Goal: Information Seeking & Learning: Learn about a topic

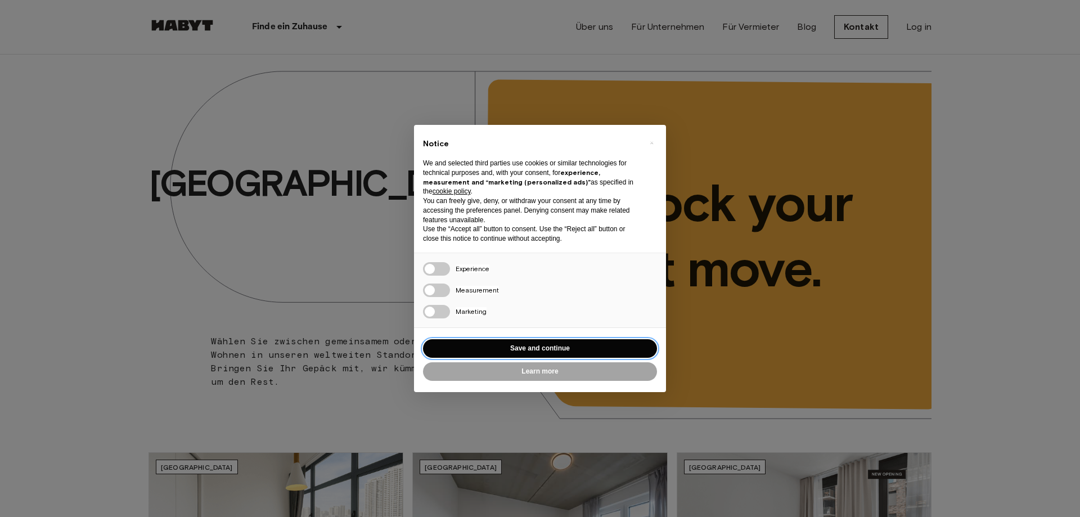
click at [556, 350] on button "Save and continue" at bounding box center [540, 348] width 234 height 19
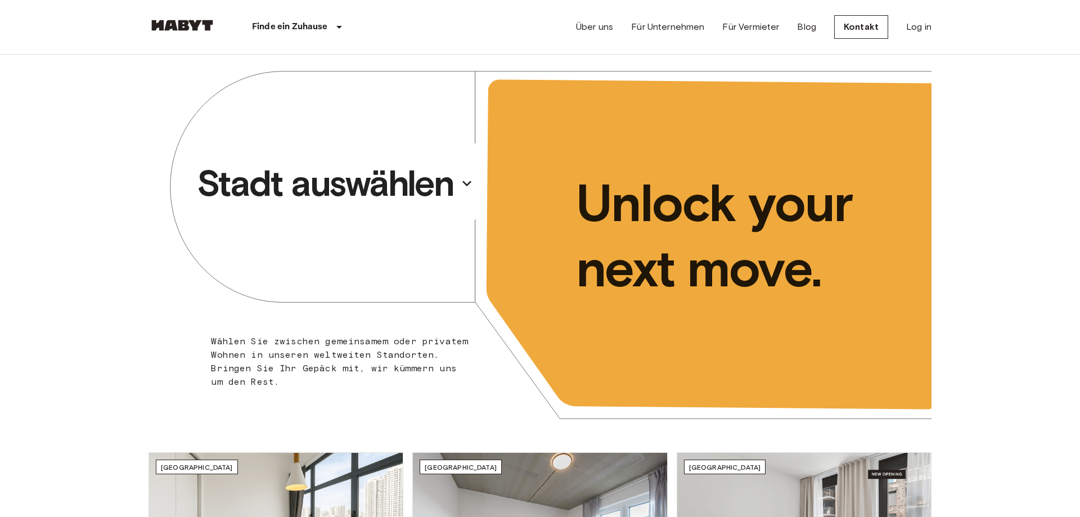
click at [398, 190] on p "Stadt auswählen" at bounding box center [325, 183] width 257 height 45
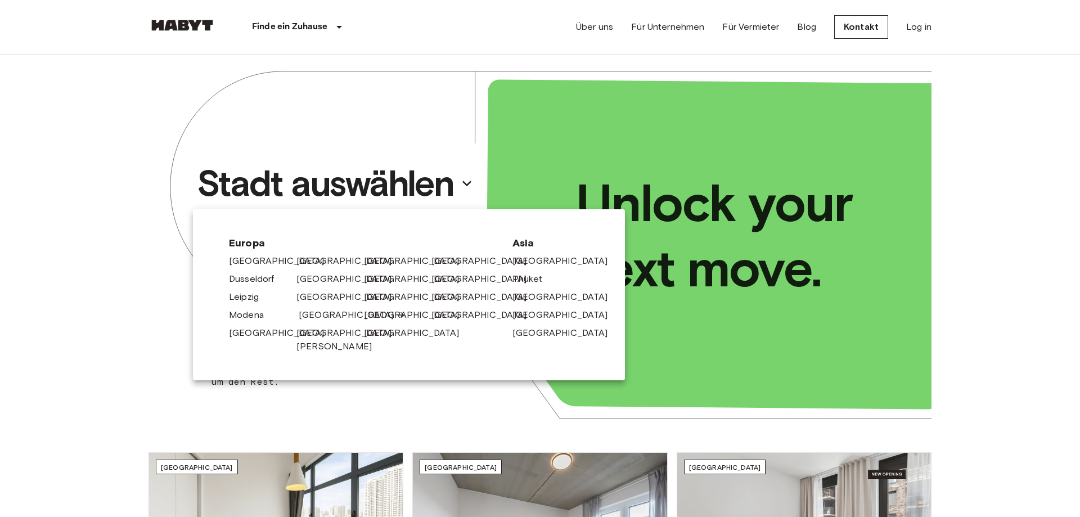
click at [313, 319] on link "[GEOGRAPHIC_DATA]" at bounding box center [352, 314] width 107 height 13
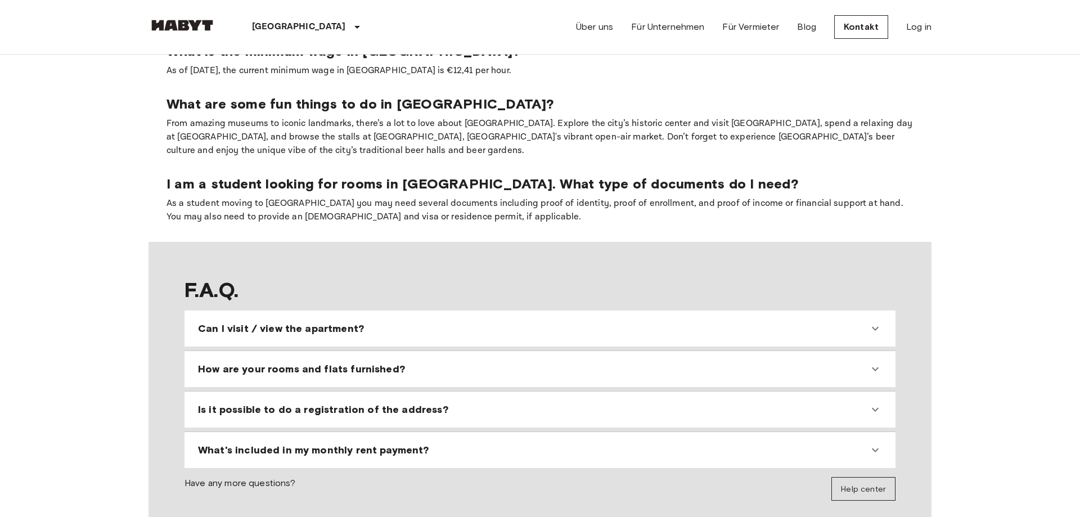
scroll to position [1033, 0]
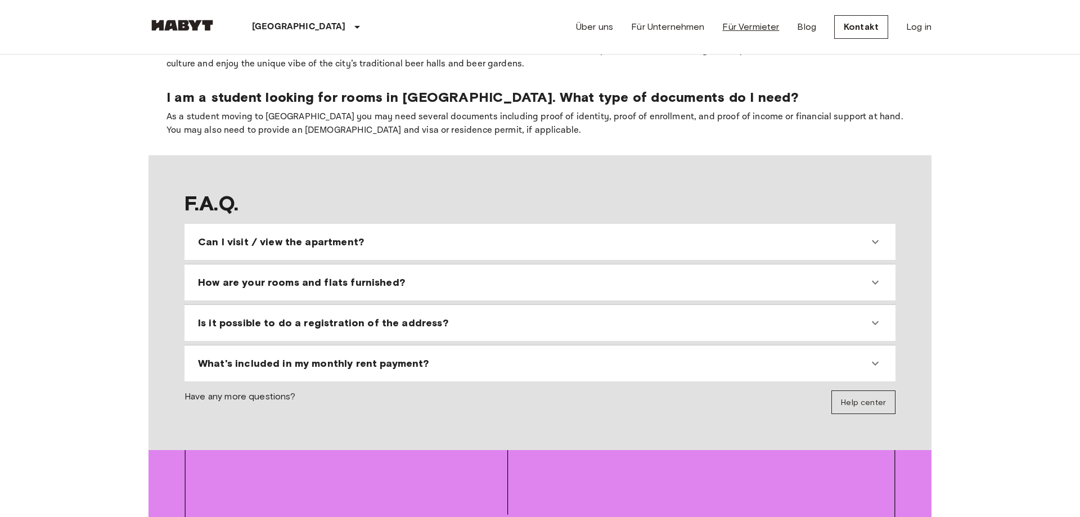
click at [746, 27] on link "Für Vermieter" at bounding box center [750, 26] width 57 height 13
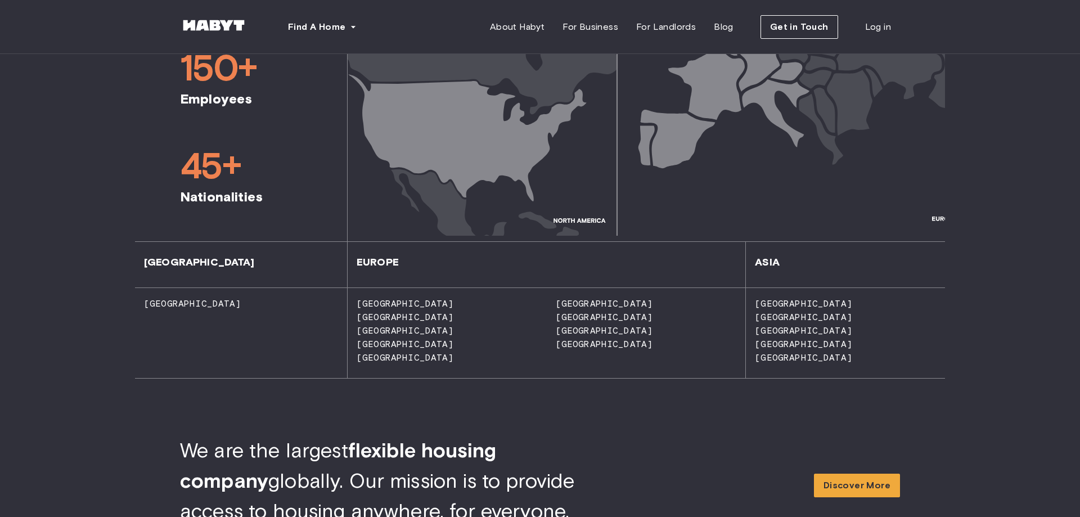
scroll to position [505, 0]
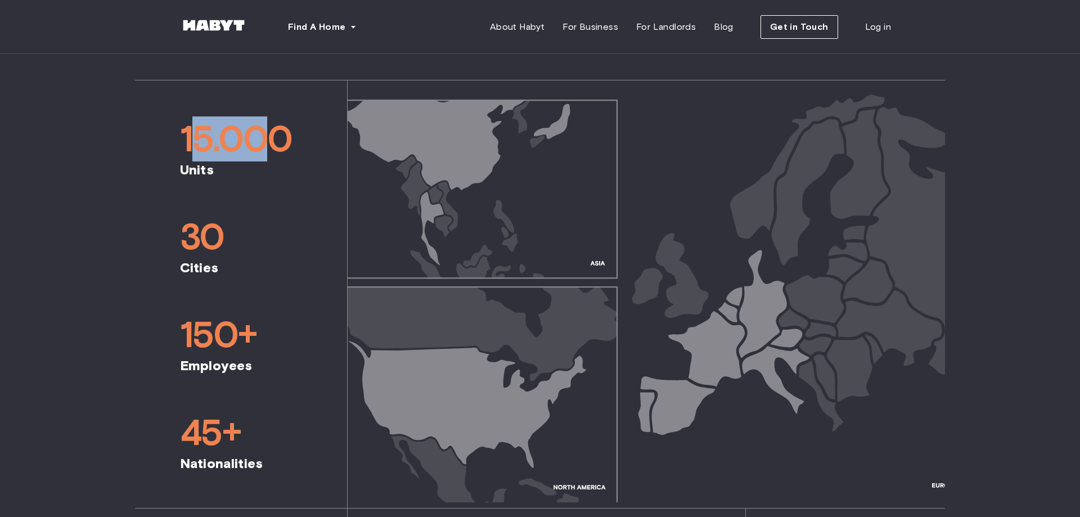
drag, startPoint x: 196, startPoint y: 146, endPoint x: 255, endPoint y: 143, distance: 59.1
click at [255, 143] on span "15.000" at bounding box center [241, 138] width 122 height 45
click at [211, 137] on span "15.000" at bounding box center [241, 138] width 122 height 45
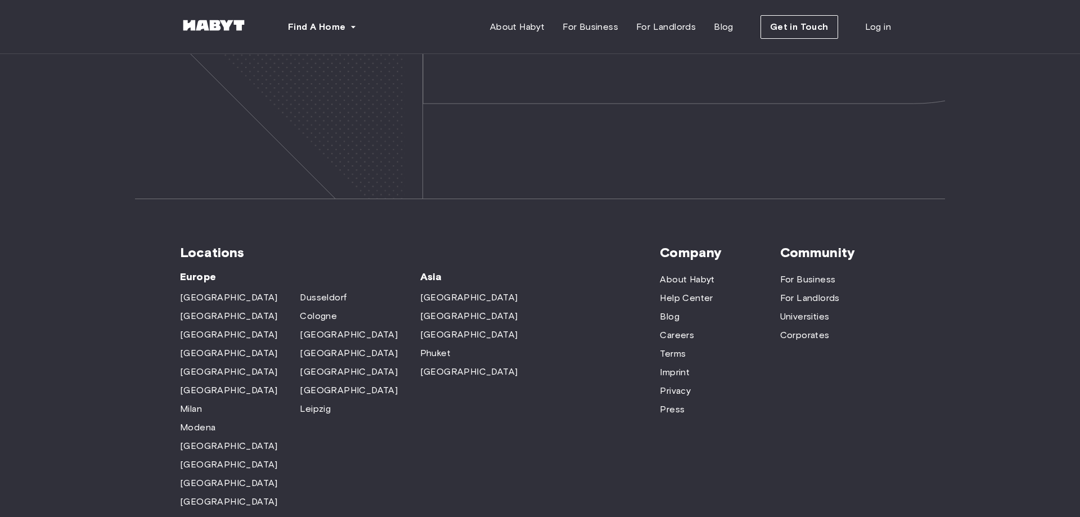
scroll to position [3316, 0]
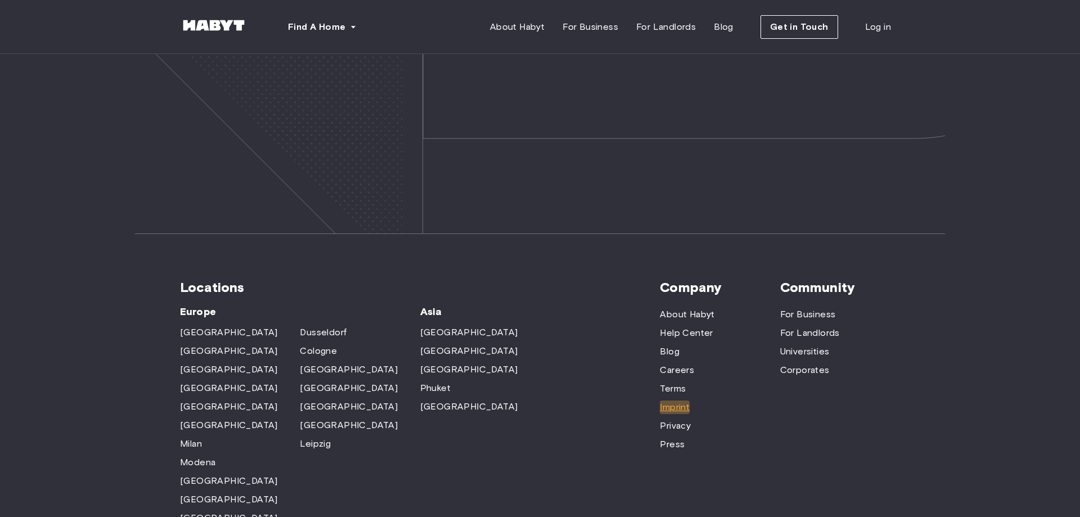
click at [670, 400] on span "Imprint" at bounding box center [675, 406] width 30 height 13
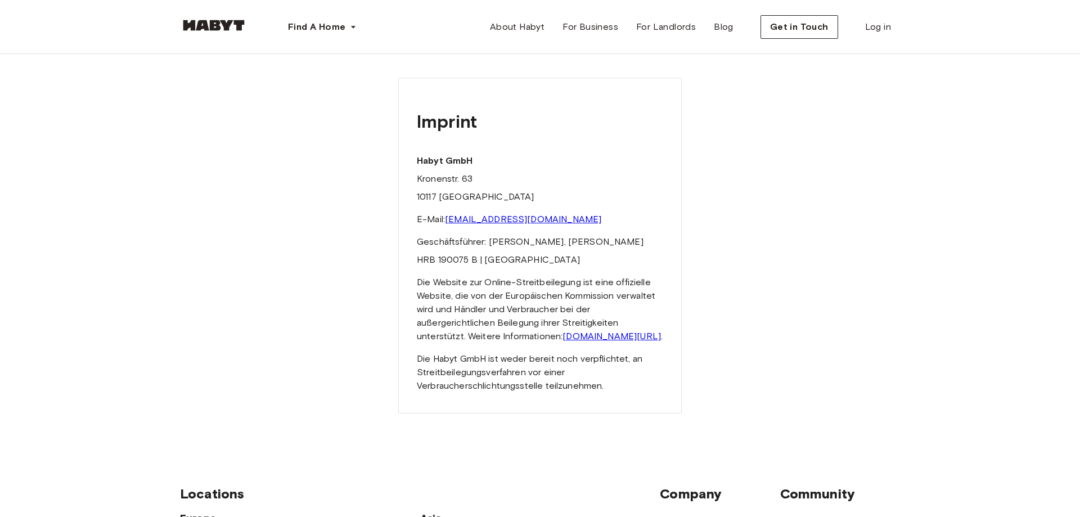
scroll to position [57, 0]
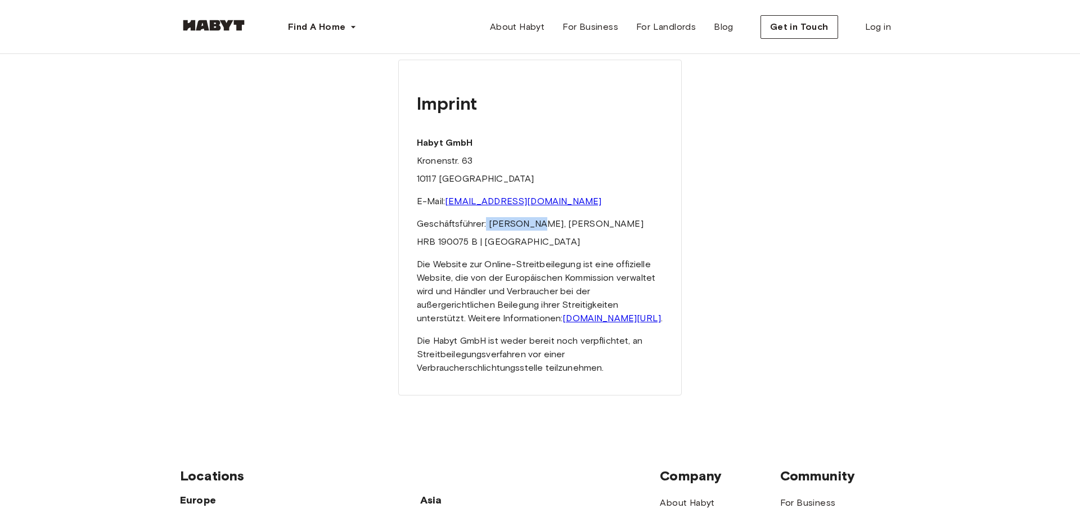
drag, startPoint x: 485, startPoint y: 217, endPoint x: 535, endPoint y: 227, distance: 50.5
click at [535, 227] on div "Imprint Habyt GmbH Kronenstr. 63 10117 Berlin E-Mail: hello@habyt.com Geschäfts…" at bounding box center [539, 228] width 283 height 336
click at [535, 251] on div "Imprint Habyt GmbH Kronenstr. 63 10117 Berlin E-Mail: hello@habyt.com Geschäfts…" at bounding box center [539, 228] width 283 height 336
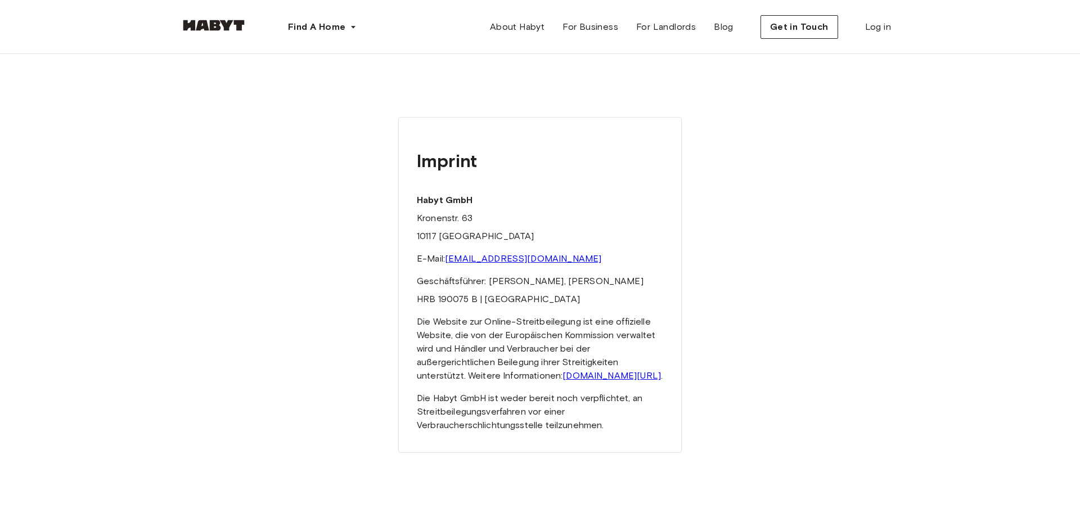
click at [210, 25] on img at bounding box center [213, 25] width 67 height 11
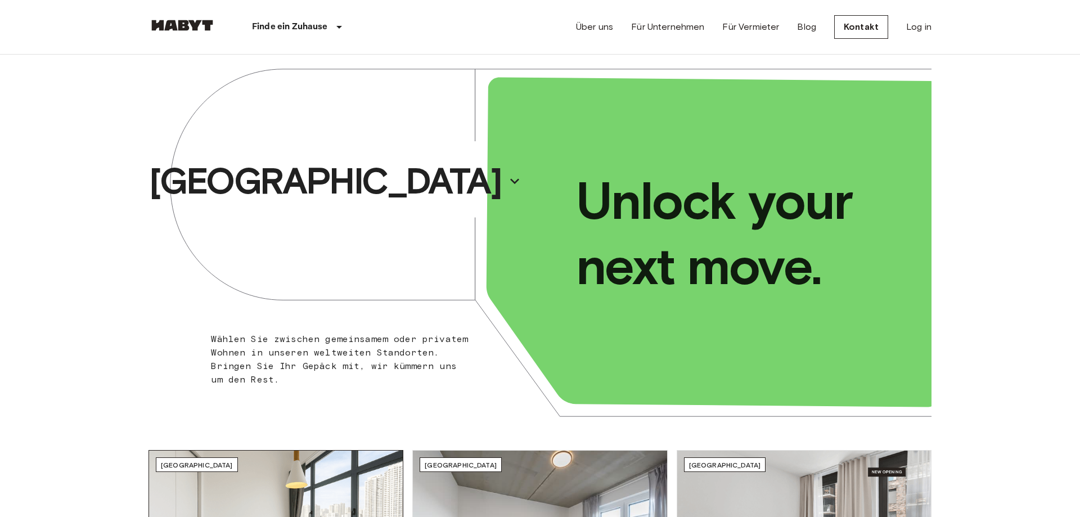
scroll to position [344, 0]
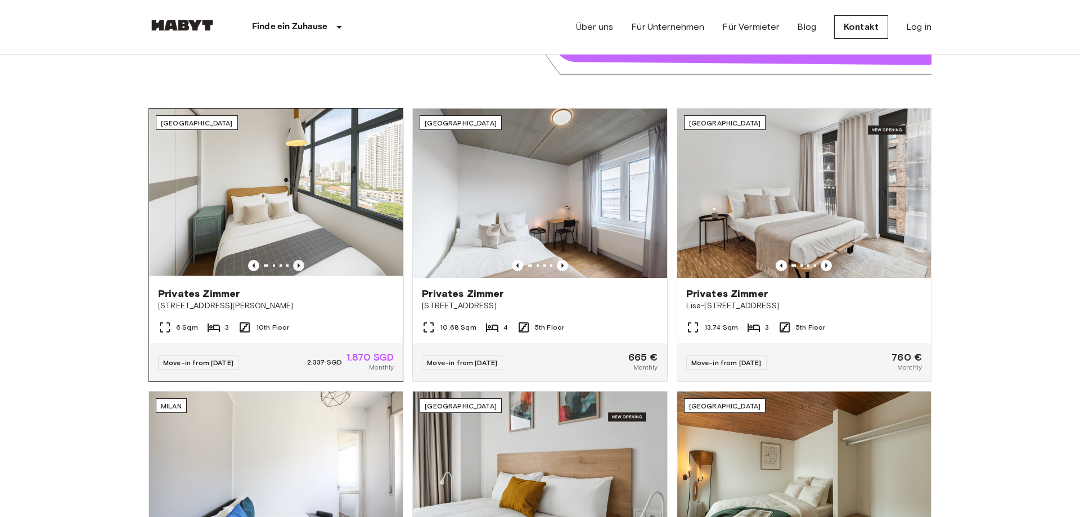
click at [298, 264] on icon "Previous image" at bounding box center [298, 265] width 11 height 11
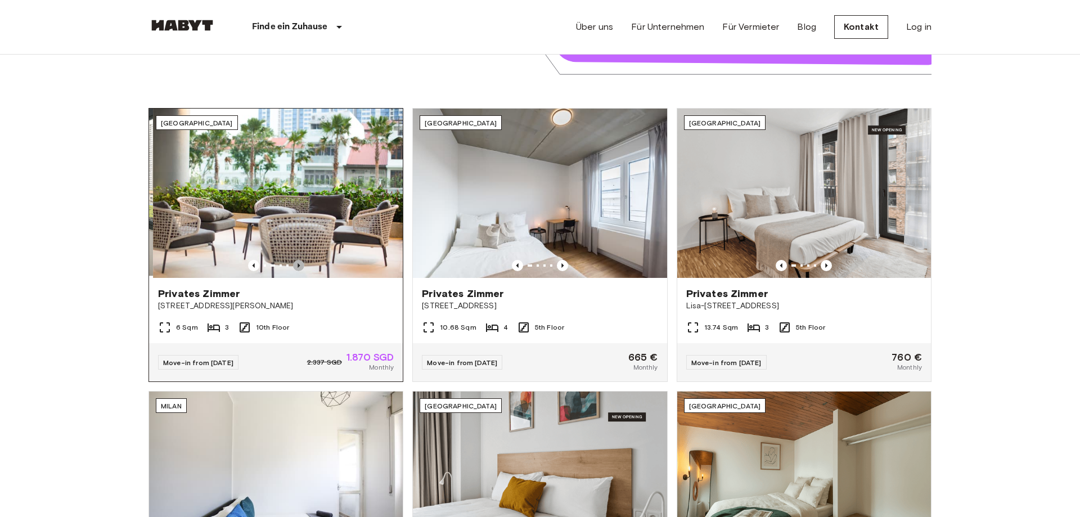
click at [298, 264] on icon "Previous image" at bounding box center [298, 265] width 11 height 11
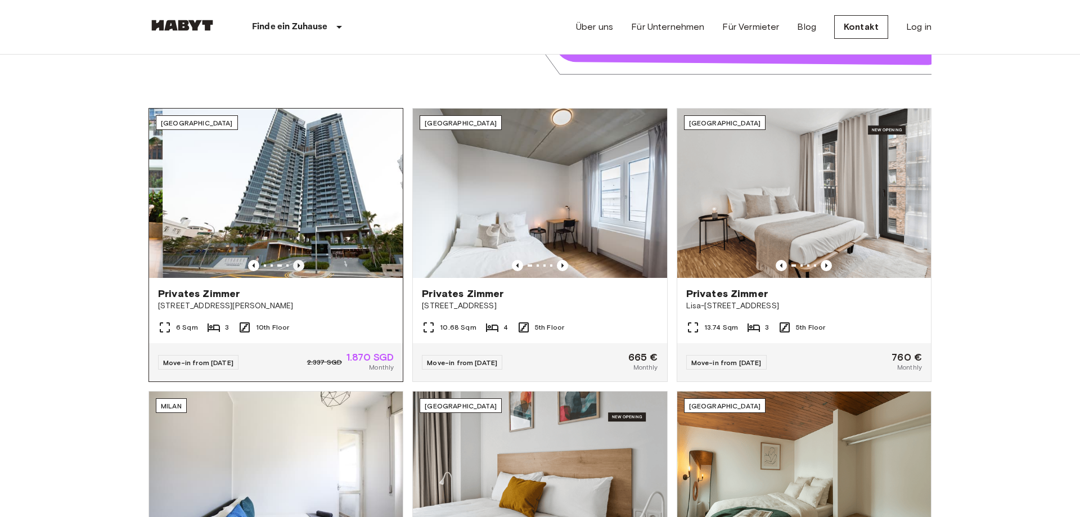
click at [298, 264] on icon "Previous image" at bounding box center [298, 265] width 11 height 11
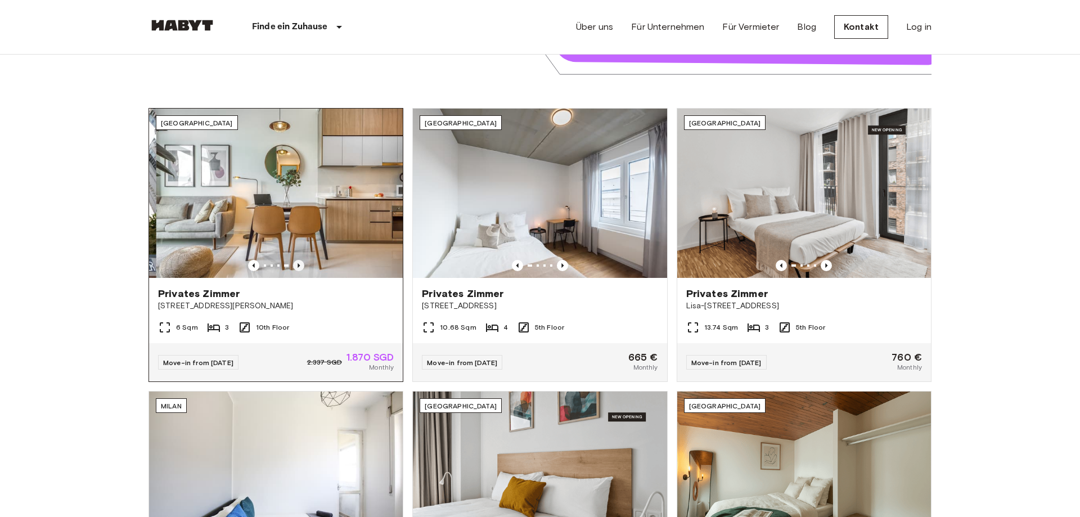
click at [298, 264] on icon "Previous image" at bounding box center [298, 265] width 11 height 11
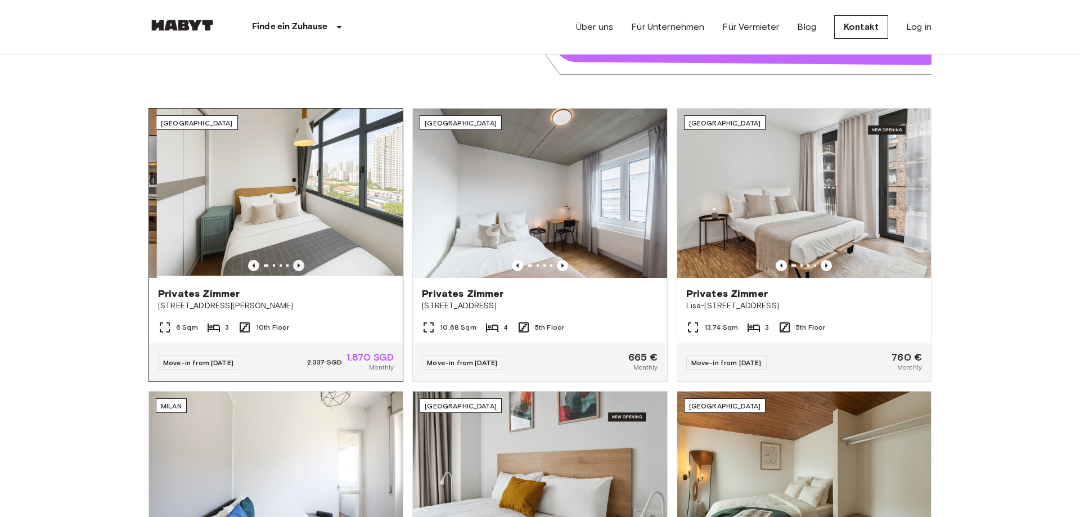
click at [298, 264] on icon "Previous image" at bounding box center [298, 265] width 11 height 11
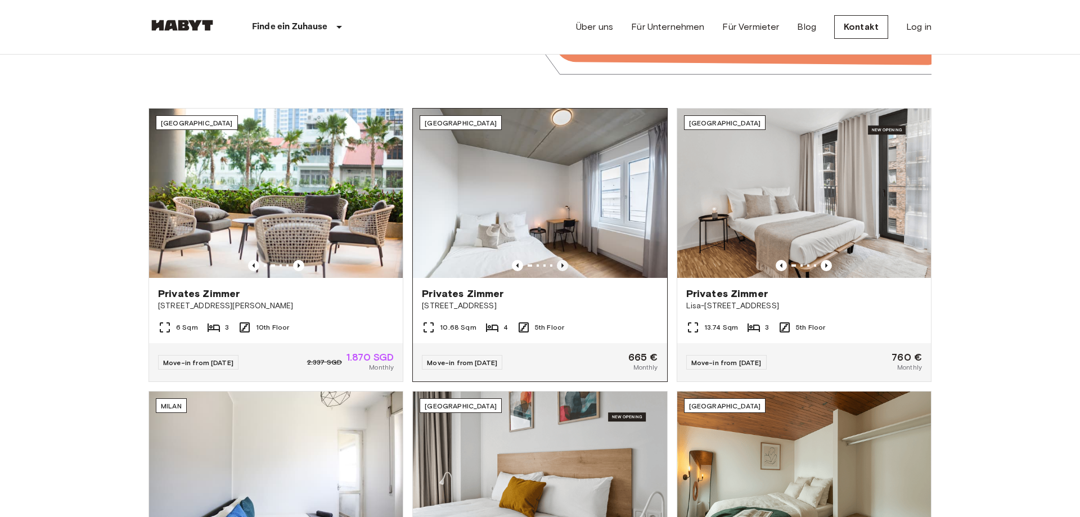
click at [563, 262] on icon "Previous image" at bounding box center [562, 265] width 11 height 11
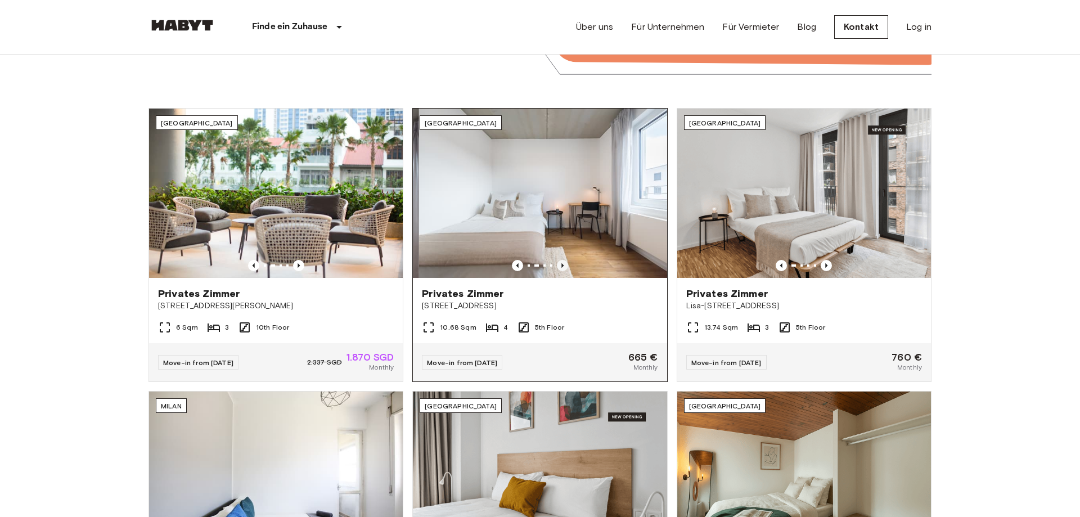
click at [563, 262] on icon "Previous image" at bounding box center [562, 265] width 11 height 11
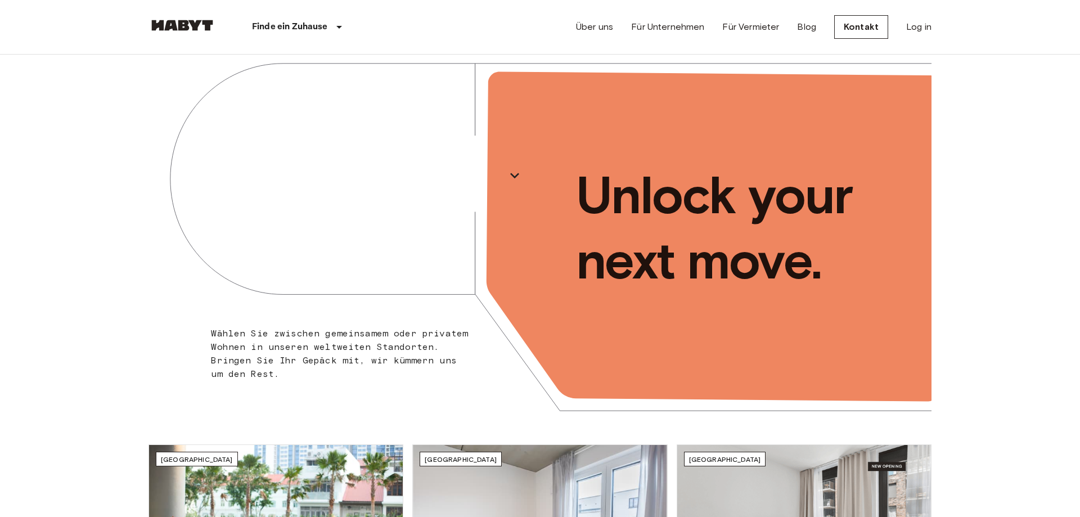
scroll to position [0, 0]
